Goal: Task Accomplishment & Management: Complete application form

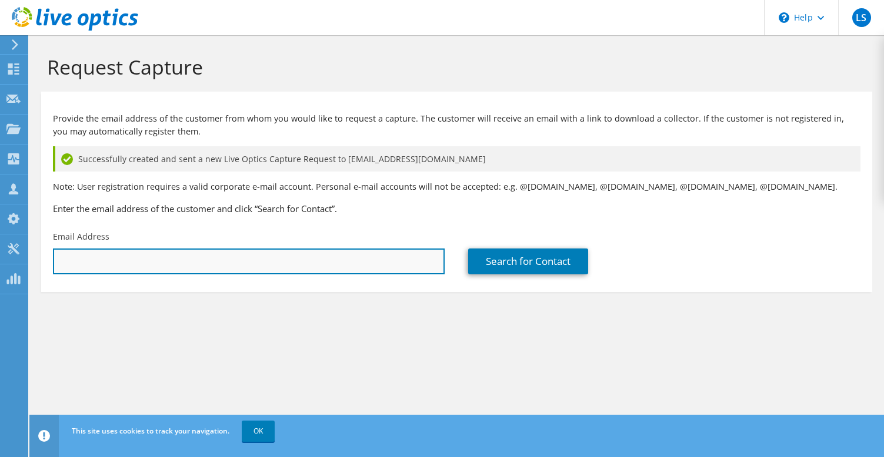
click at [178, 260] on input "text" at bounding box center [249, 262] width 392 height 26
paste input "[PERSON_NAME][EMAIL_ADDRESS][DOMAIN_NAME]"
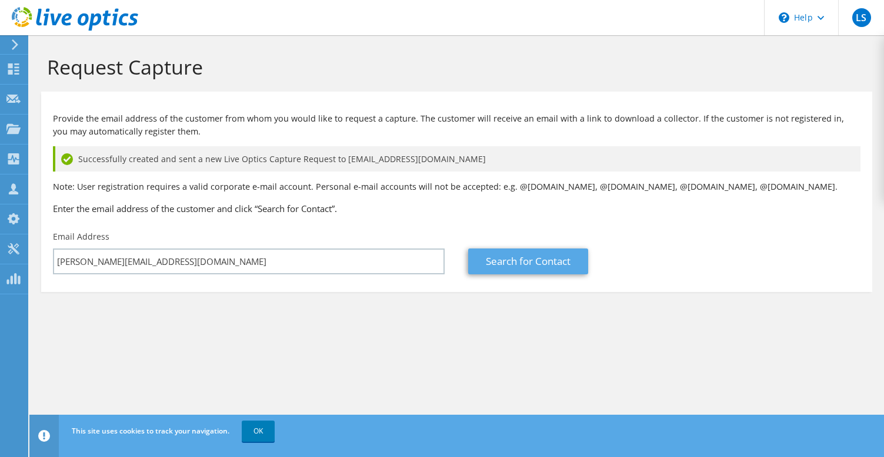
click at [532, 254] on link "Search for Contact" at bounding box center [528, 262] width 120 height 26
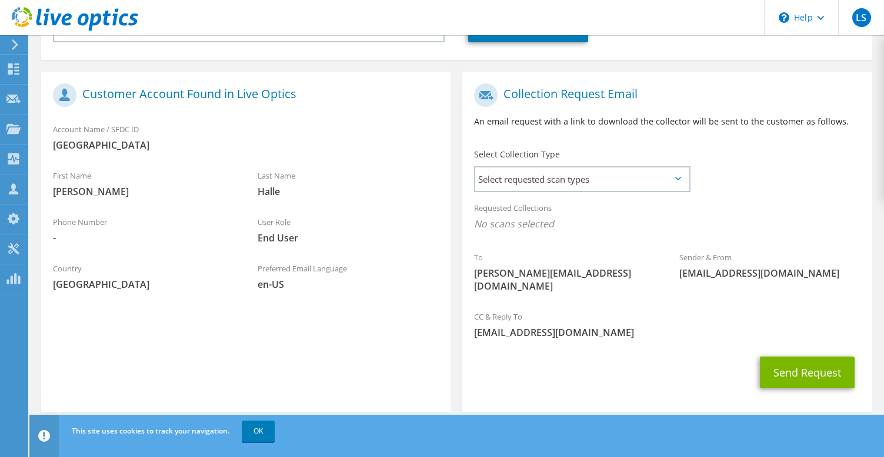
scroll to position [232, 0]
click at [76, 238] on span "-" at bounding box center [143, 238] width 181 height 13
click at [109, 215] on div "Phone Number -" at bounding box center [143, 231] width 205 height 41
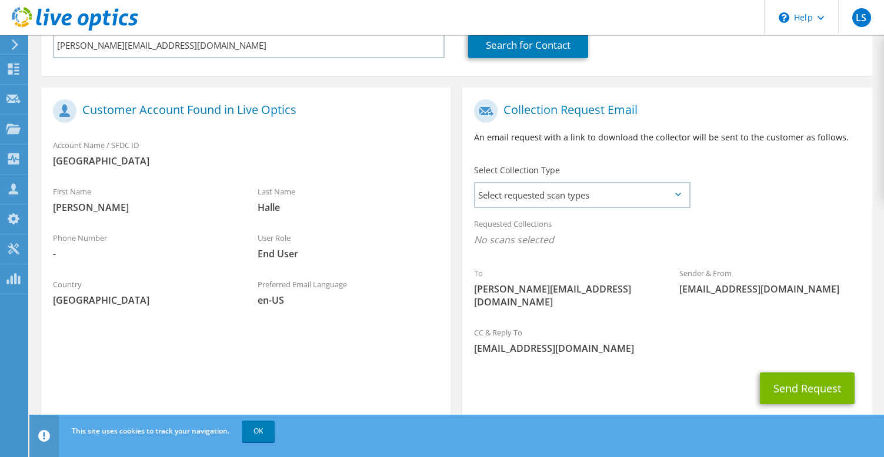
scroll to position [218, 1]
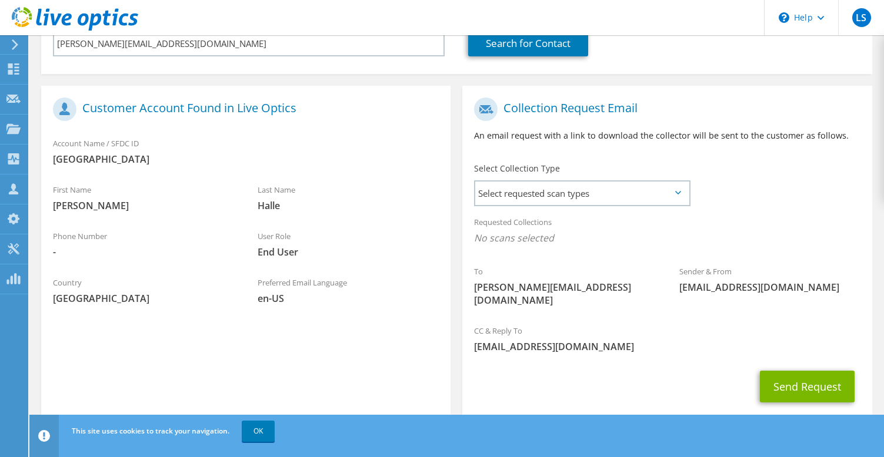
click at [59, 199] on span "[PERSON_NAME]" at bounding box center [143, 205] width 181 height 13
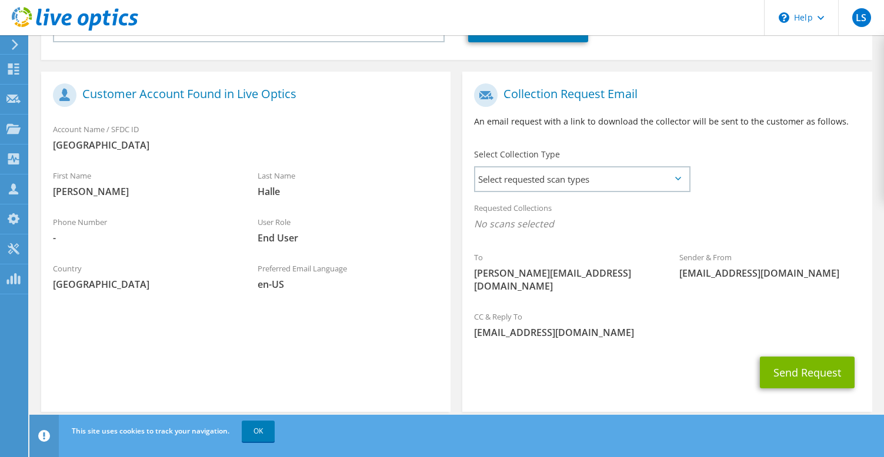
scroll to position [232, 0]
click at [146, 214] on div "Phone Number -" at bounding box center [143, 231] width 205 height 41
click at [265, 226] on div "User Role End User" at bounding box center [348, 231] width 205 height 41
click at [278, 220] on div "User Role End User" at bounding box center [348, 231] width 205 height 41
click at [317, 229] on div "User Role End User" at bounding box center [348, 231] width 205 height 41
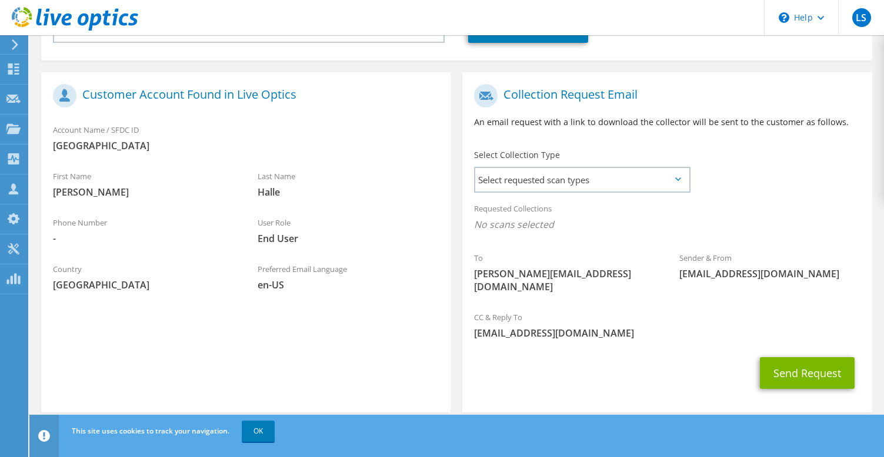
click at [106, 144] on span "[GEOGRAPHIC_DATA]" at bounding box center [246, 145] width 386 height 13
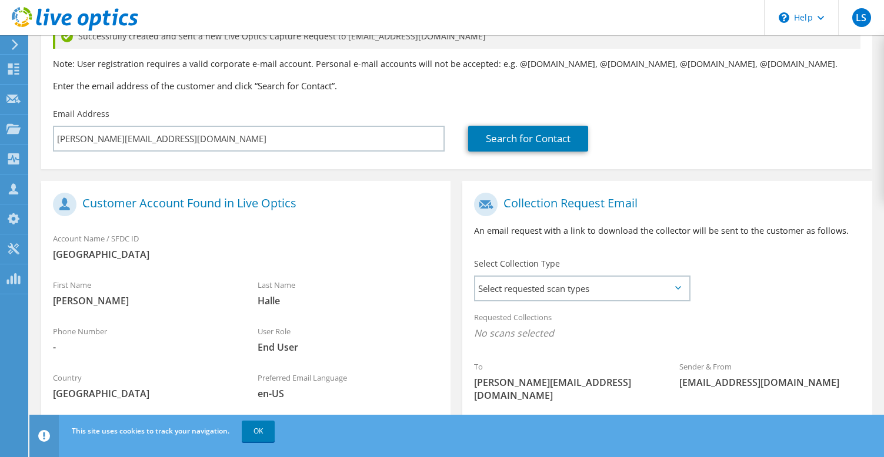
scroll to position [168, 0]
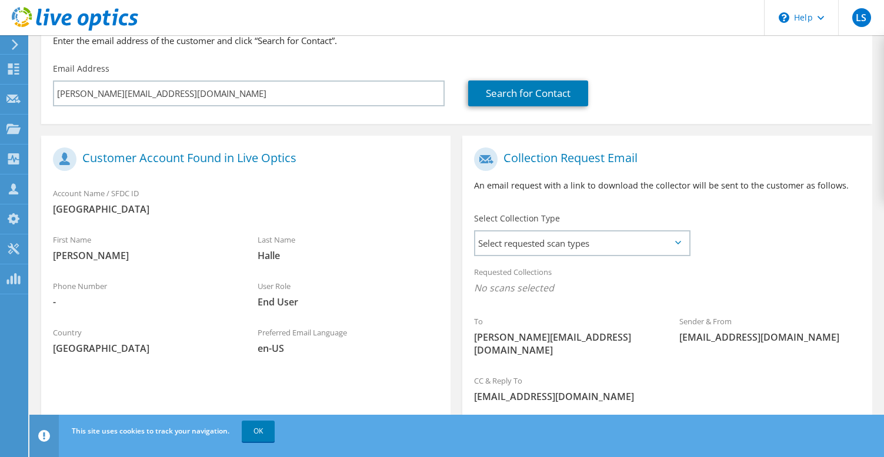
click at [133, 161] on h1 "Customer Account Found in Live Optics" at bounding box center [243, 160] width 380 height 24
click at [161, 197] on div "Account Name / SFDC ID [GEOGRAPHIC_DATA]" at bounding box center [245, 201] width 409 height 41
drag, startPoint x: 135, startPoint y: 190, endPoint x: 113, endPoint y: 189, distance: 21.2
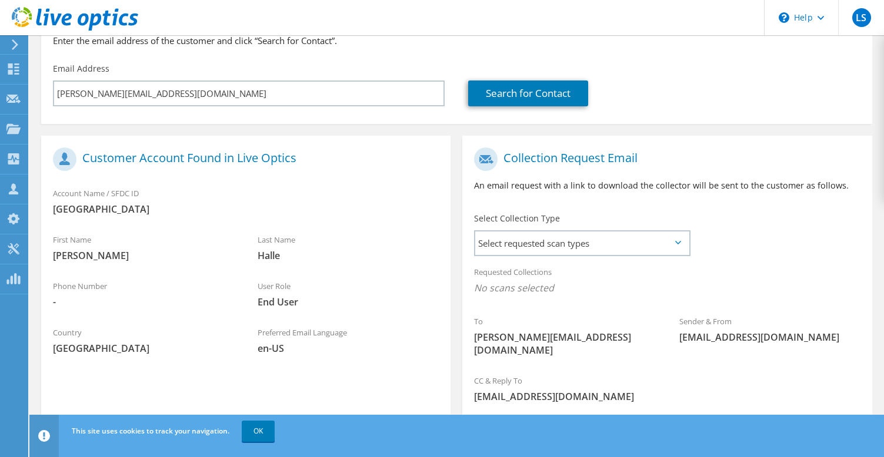
click at [113, 189] on div "Account Name / SFDC ID [GEOGRAPHIC_DATA]" at bounding box center [245, 201] width 409 height 41
click at [581, 236] on span "Select requested scan types" at bounding box center [581, 244] width 213 height 24
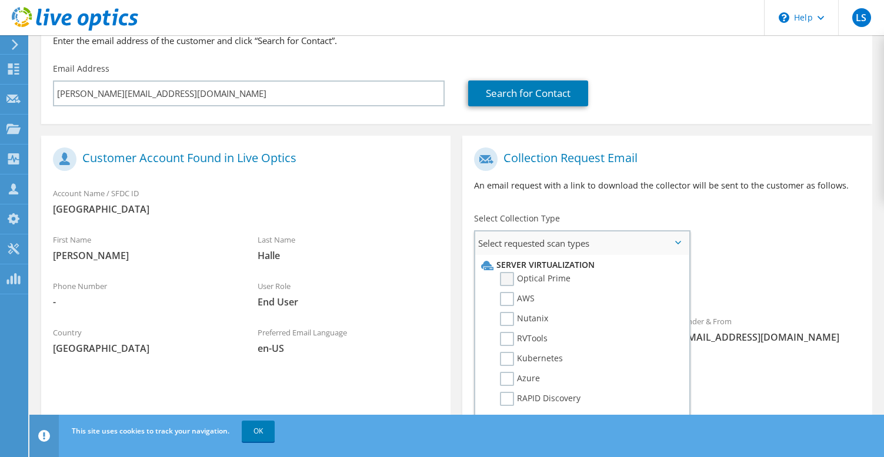
click at [509, 280] on label "Optical Prime" at bounding box center [535, 279] width 71 height 14
click at [0, 0] on input "Optical Prime" at bounding box center [0, 0] width 0 height 0
click at [730, 243] on div "To [PERSON_NAME][EMAIL_ADDRESS][DOMAIN_NAME] Sender & From [EMAIL_ADDRESS][DOMA…" at bounding box center [666, 257] width 409 height 231
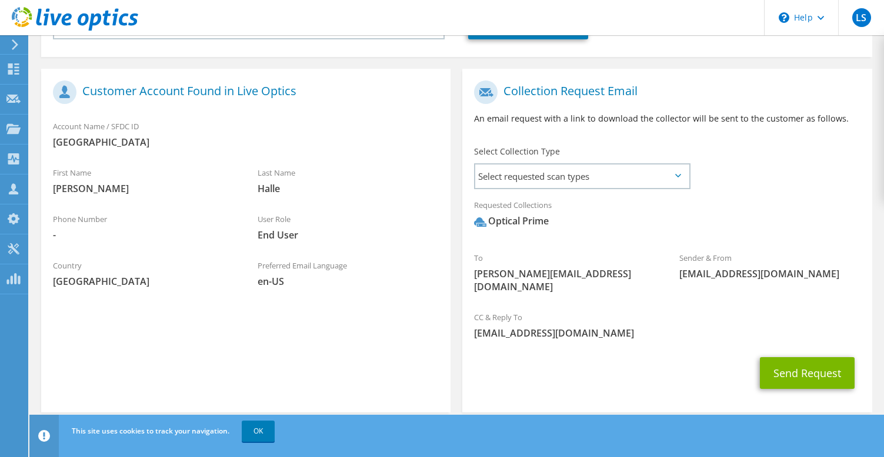
scroll to position [235, 0]
click at [556, 275] on span "[PERSON_NAME][EMAIL_ADDRESS][DOMAIN_NAME]" at bounding box center [564, 281] width 181 height 26
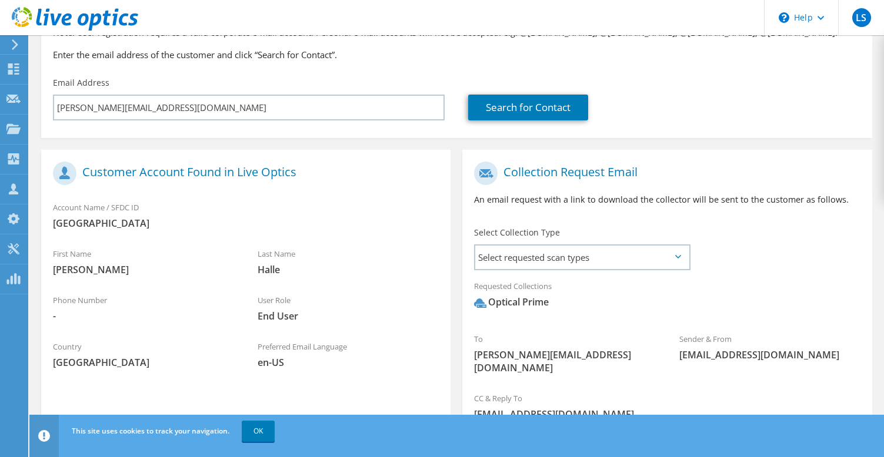
scroll to position [154, 0]
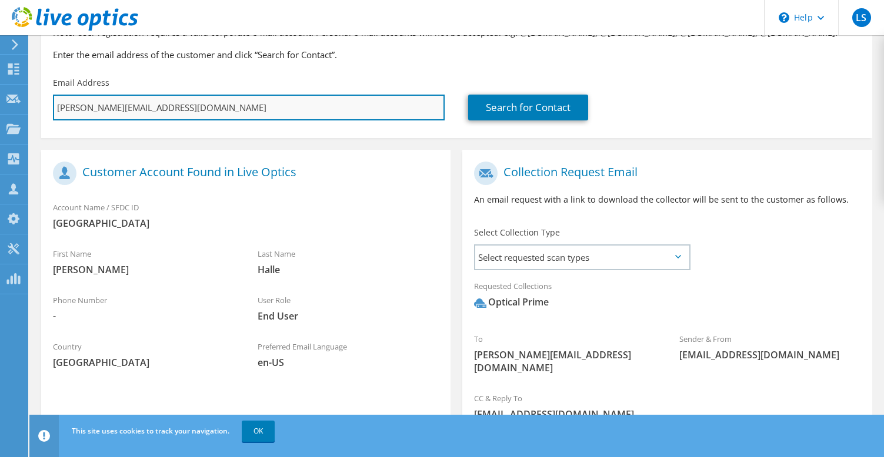
click at [63, 108] on input "[PERSON_NAME][EMAIL_ADDRESS][DOMAIN_NAME]" at bounding box center [249, 108] width 392 height 26
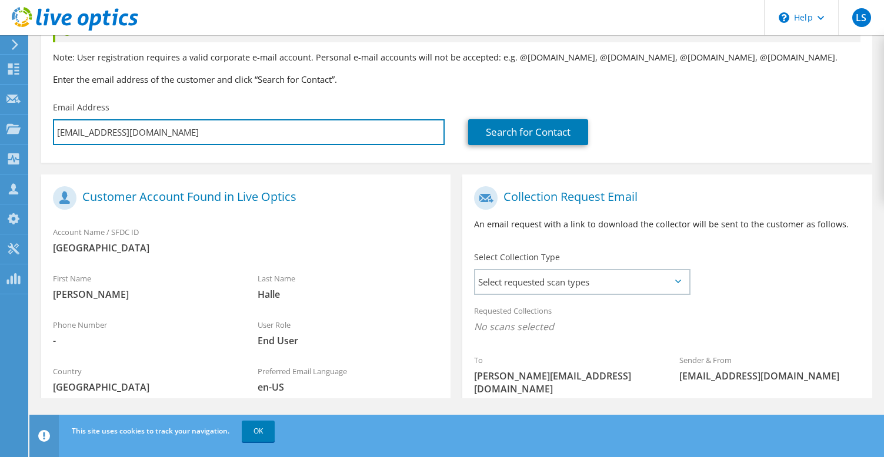
scroll to position [0, 0]
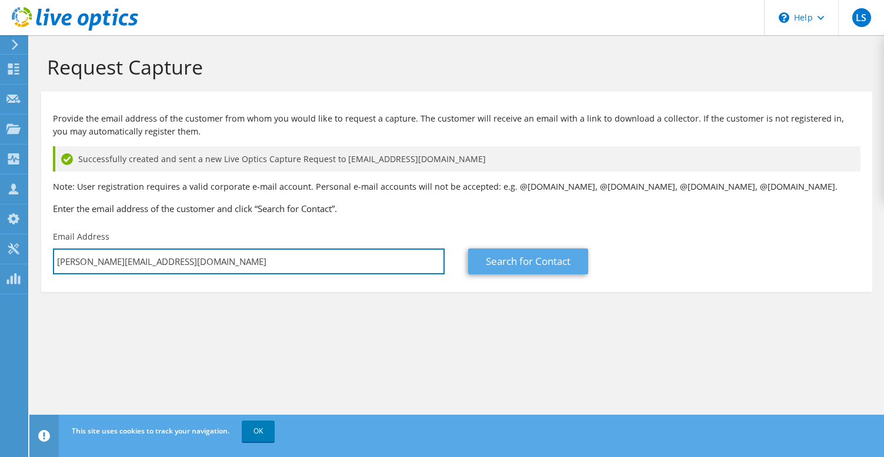
type input "[PERSON_NAME][EMAIL_ADDRESS][DOMAIN_NAME]"
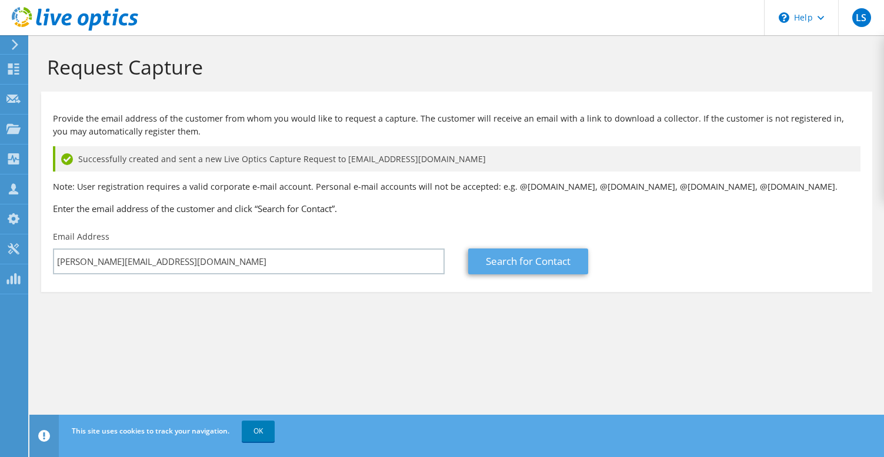
click at [531, 261] on link "Search for Contact" at bounding box center [528, 262] width 120 height 26
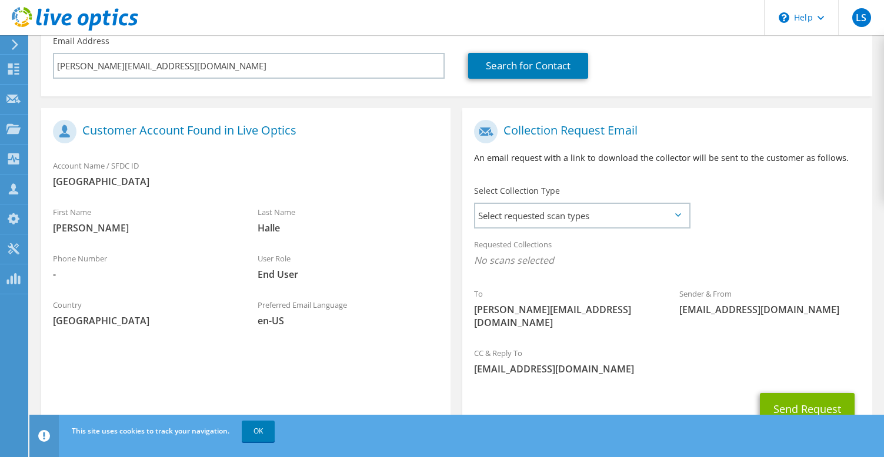
scroll to position [223, 0]
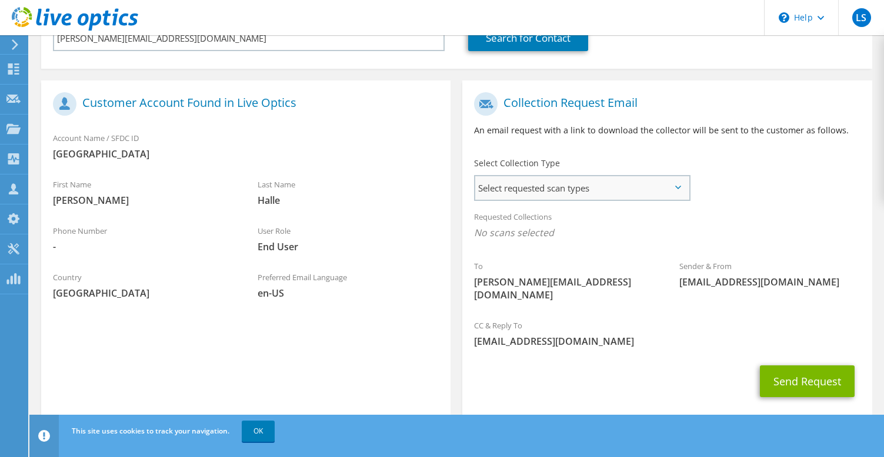
click at [616, 188] on span "Select requested scan types" at bounding box center [581, 188] width 213 height 24
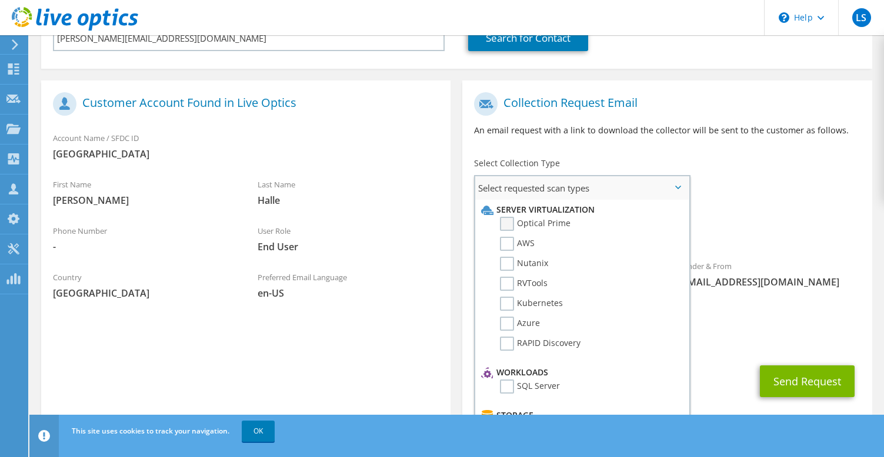
drag, startPoint x: 507, startPoint y: 223, endPoint x: 554, endPoint y: 225, distance: 46.5
click at [507, 223] on label "Optical Prime" at bounding box center [535, 224] width 71 height 14
click at [0, 0] on input "Optical Prime" at bounding box center [0, 0] width 0 height 0
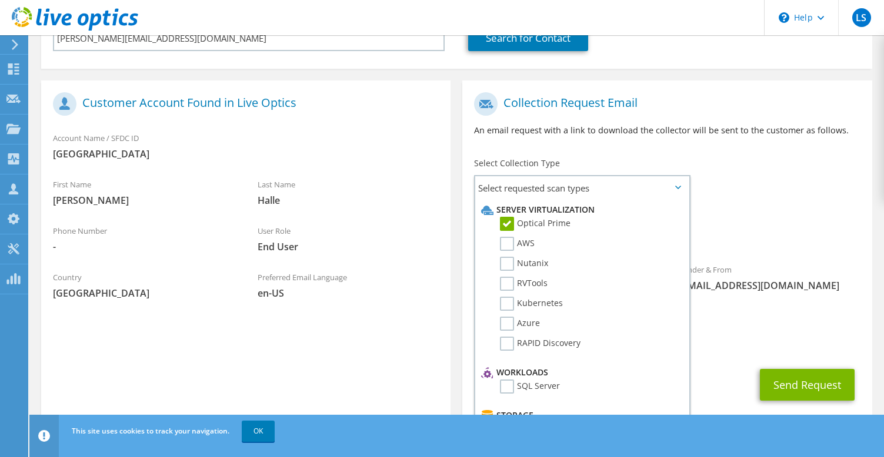
click at [735, 217] on div "Requested Collections No scans selected Optical Prime" at bounding box center [666, 228] width 409 height 47
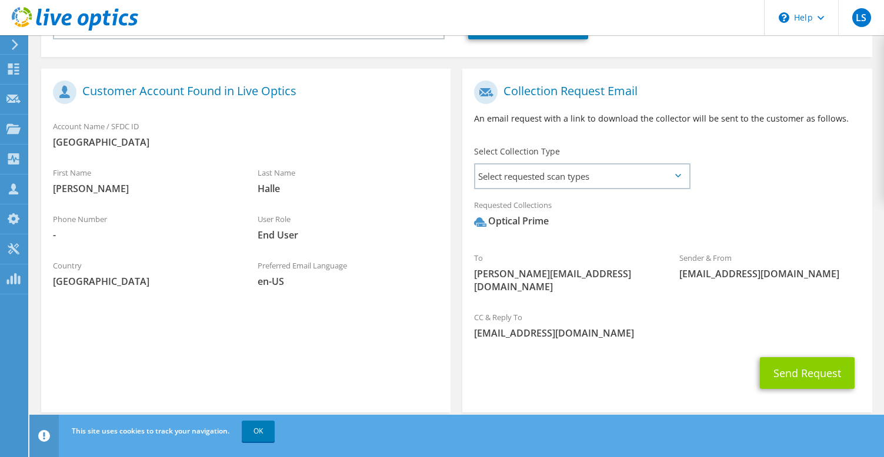
scroll to position [235, 0]
click at [827, 362] on button "Send Request" at bounding box center [807, 374] width 95 height 32
